Goal: Register for event/course

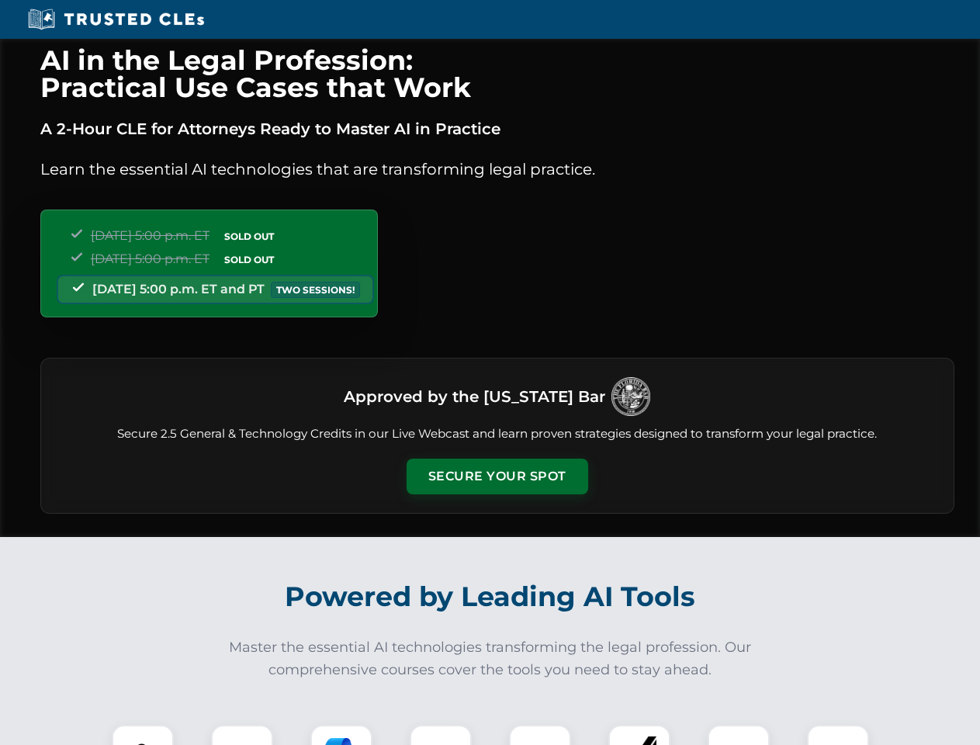
click at [497, 476] on button "Secure Your Spot" at bounding box center [498, 477] width 182 height 36
click at [143, 735] on img at bounding box center [142, 755] width 45 height 45
click at [242, 735] on div at bounding box center [242, 756] width 62 height 62
click at [341, 735] on div at bounding box center [341, 756] width 62 height 62
